Goal: Find contact information: Find contact information

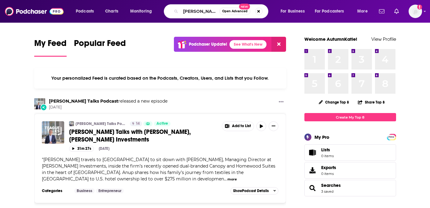
type input "[PERSON_NAME]"
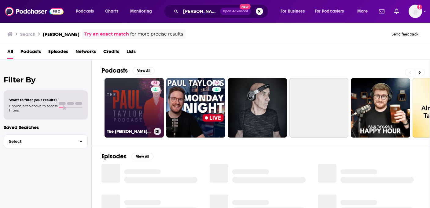
click at [132, 108] on link "61 The [PERSON_NAME] Podcast | Expert in Hardiness and Mental Fitness" at bounding box center [134, 107] width 59 height 59
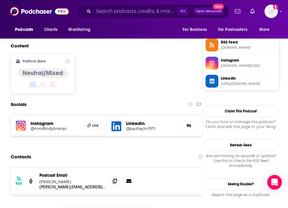
scroll to position [459, 0]
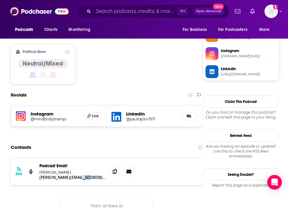
click at [75, 169] on p "[PERSON_NAME]" at bounding box center [72, 171] width 66 height 5
click at [69, 175] on p "[PERSON_NAME][EMAIL_ADDRESS][DOMAIN_NAME]" at bounding box center [72, 177] width 66 height 5
